Goal: Information Seeking & Learning: Learn about a topic

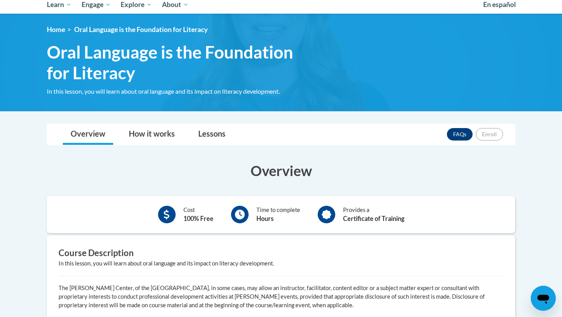
scroll to position [33, 0]
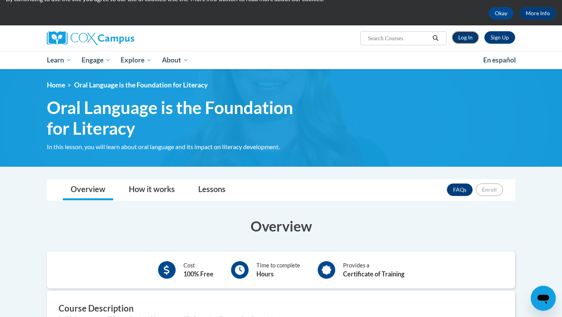
click at [462, 36] on link "Log In" at bounding box center [465, 37] width 27 height 12
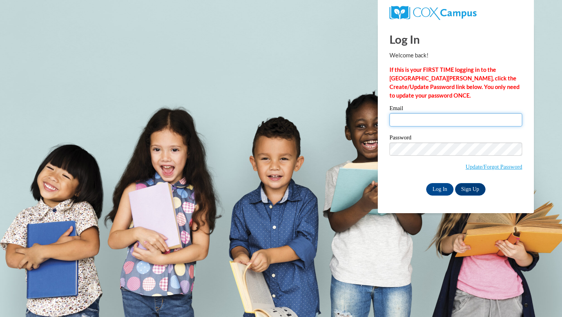
click at [430, 122] on input "Email" at bounding box center [455, 119] width 133 height 13
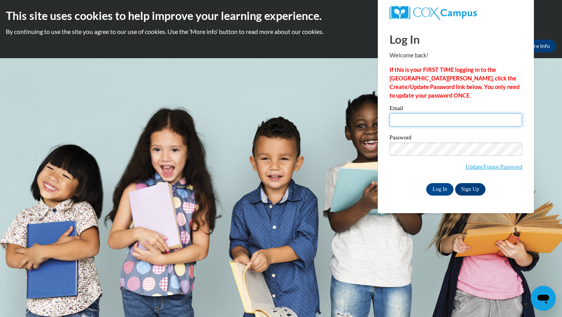
type input "james.chessmia@newton.k12.ga.us"
click at [439, 186] on input "Log In" at bounding box center [439, 189] width 27 height 12
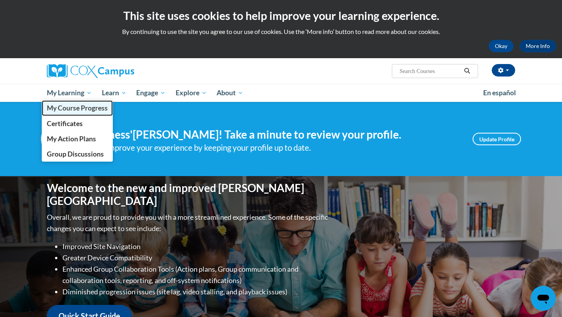
click at [72, 108] on span "My Course Progress" at bounding box center [77, 108] width 61 height 8
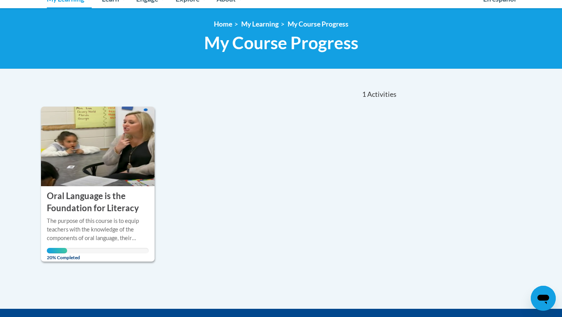
scroll to position [97, 0]
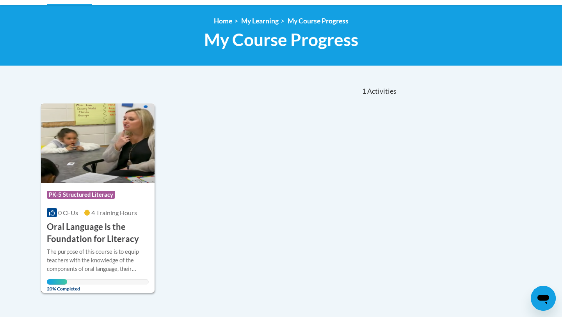
click at [93, 232] on h3 "Oral Language is the Foundation for Literacy" at bounding box center [98, 233] width 102 height 24
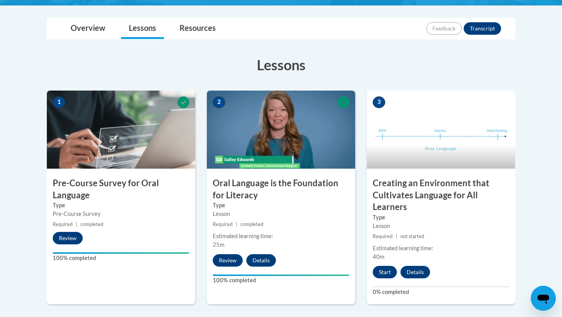
scroll to position [174, 0]
